Goal: Communication & Community: Answer question/provide support

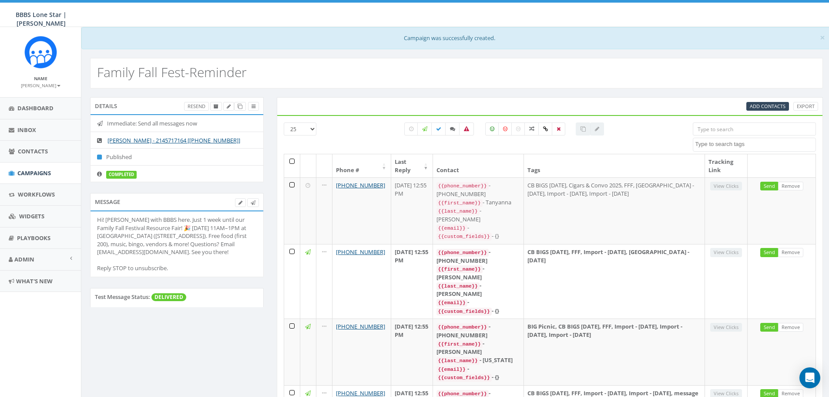
select select
click at [34, 128] on span "Inbox" at bounding box center [26, 130] width 19 height 8
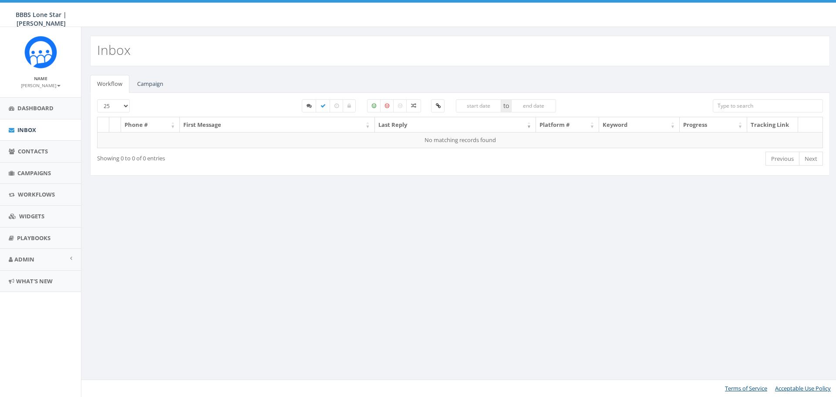
select select
click at [152, 87] on link "Campaign" at bounding box center [150, 84] width 40 height 18
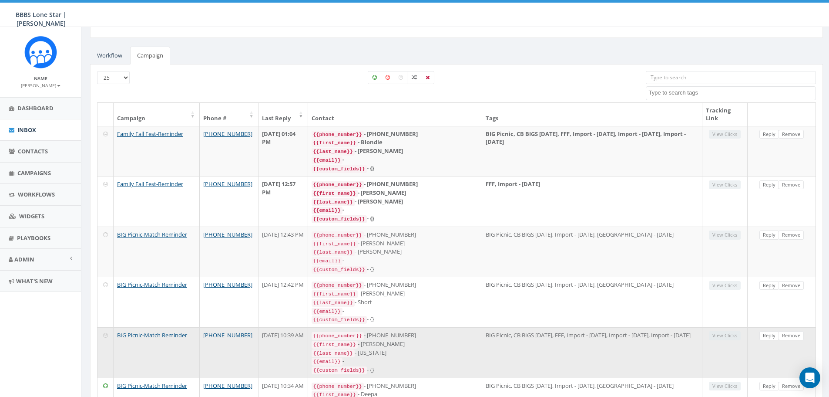
scroll to position [44, 0]
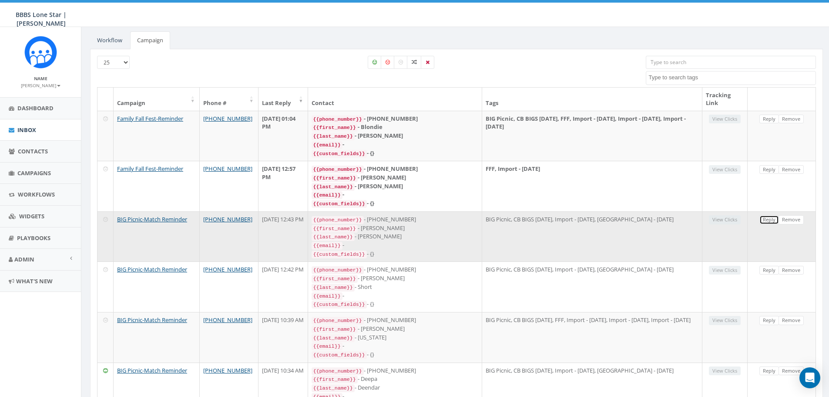
click at [769, 219] on link "Reply" at bounding box center [770, 219] width 20 height 9
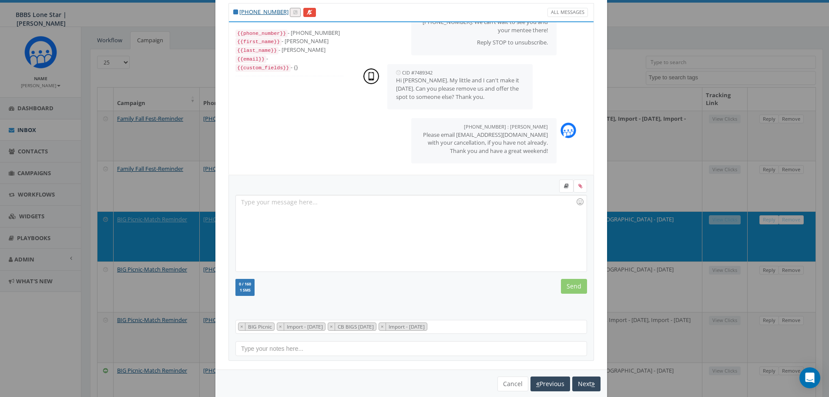
scroll to position [40, 0]
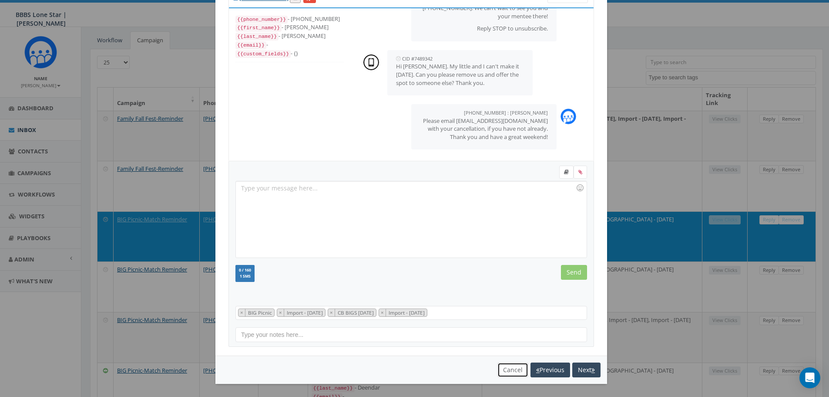
click at [510, 370] on button "Cancel" at bounding box center [513, 369] width 31 height 15
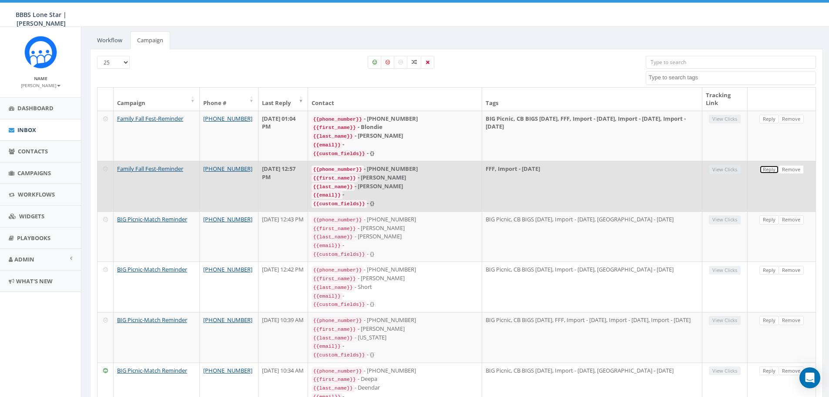
click at [766, 168] on link "Reply" at bounding box center [770, 169] width 20 height 9
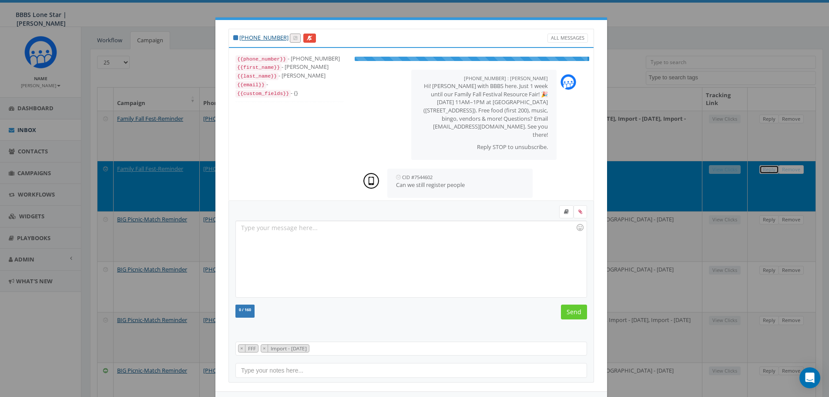
scroll to position [9, 0]
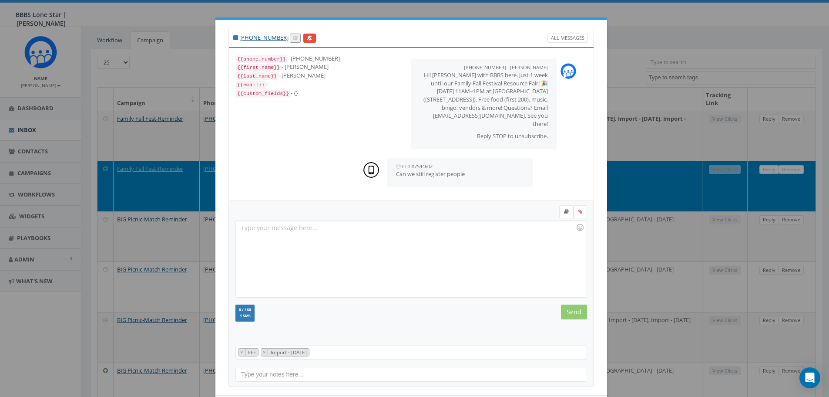
click at [431, 245] on div at bounding box center [411, 259] width 350 height 76
click at [576, 314] on input "Send" at bounding box center [574, 311] width 26 height 15
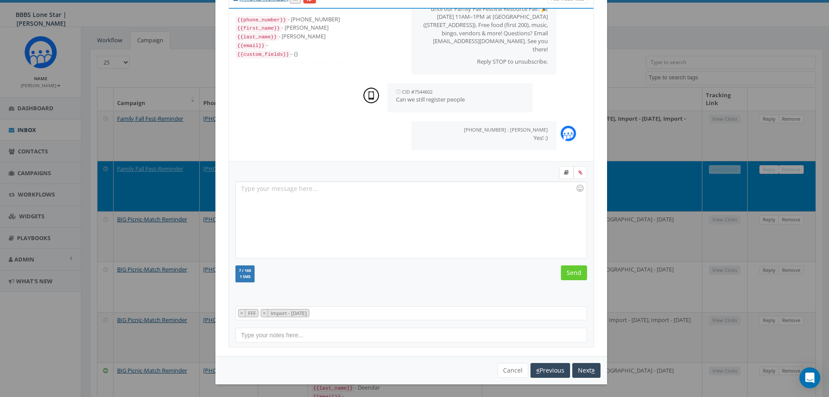
scroll to position [40, 0]
click at [500, 372] on button "Cancel" at bounding box center [513, 369] width 31 height 15
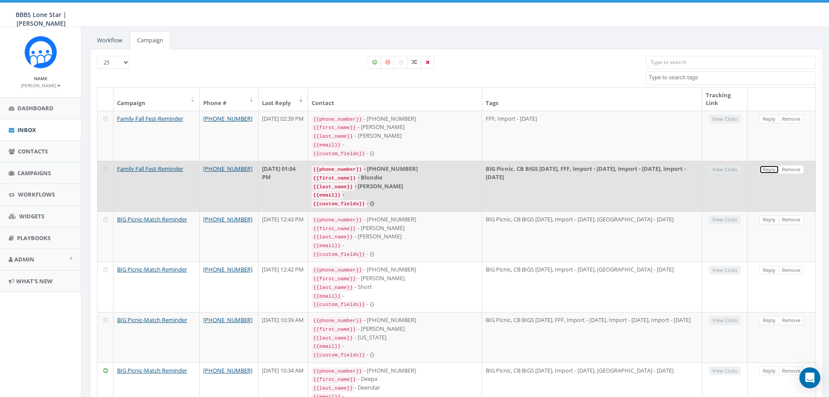
click at [764, 169] on link "Reply" at bounding box center [770, 169] width 20 height 9
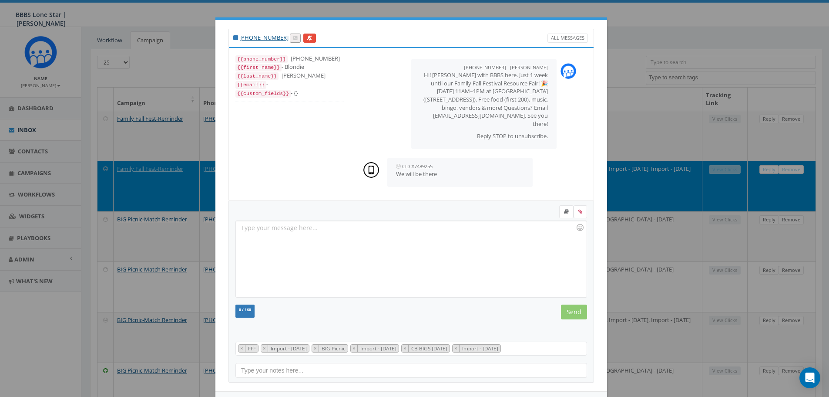
scroll to position [44, 0]
click at [424, 245] on div at bounding box center [411, 259] width 350 height 76
click at [562, 313] on input "Send" at bounding box center [574, 311] width 26 height 15
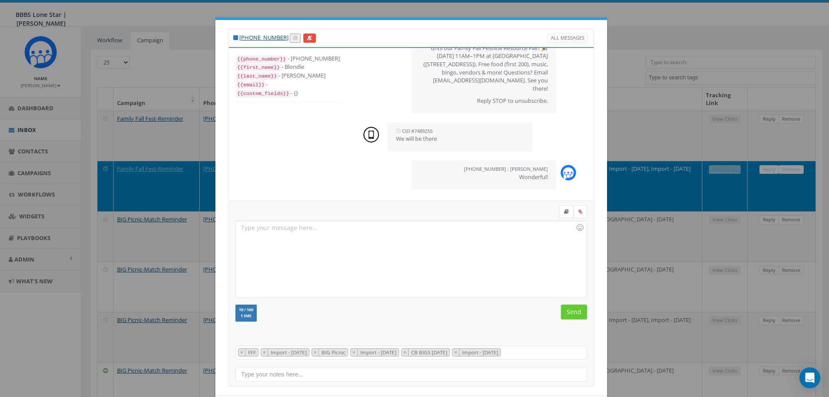
scroll to position [40, 0]
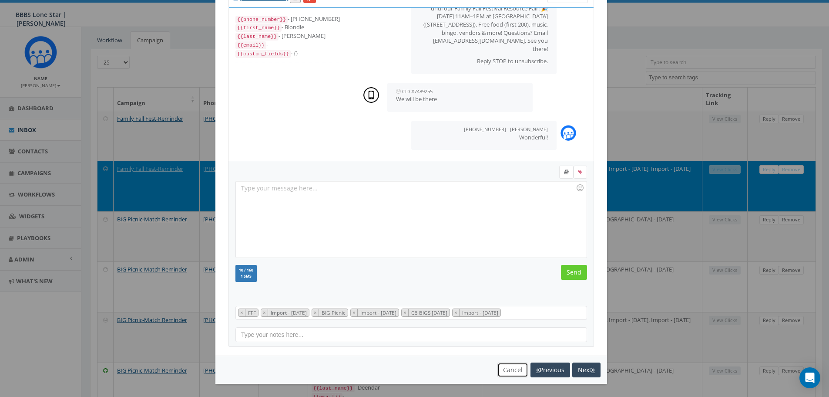
click at [505, 363] on button "Cancel" at bounding box center [513, 369] width 31 height 15
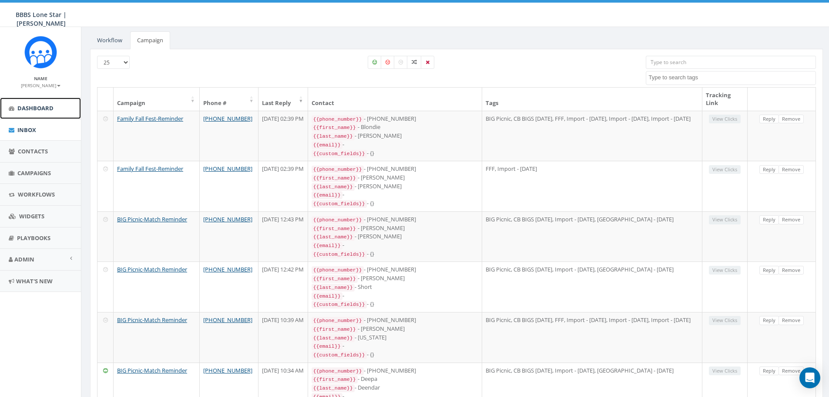
click at [17, 114] on link "Dashboard" at bounding box center [40, 108] width 81 height 21
